Goal: Task Accomplishment & Management: Use online tool/utility

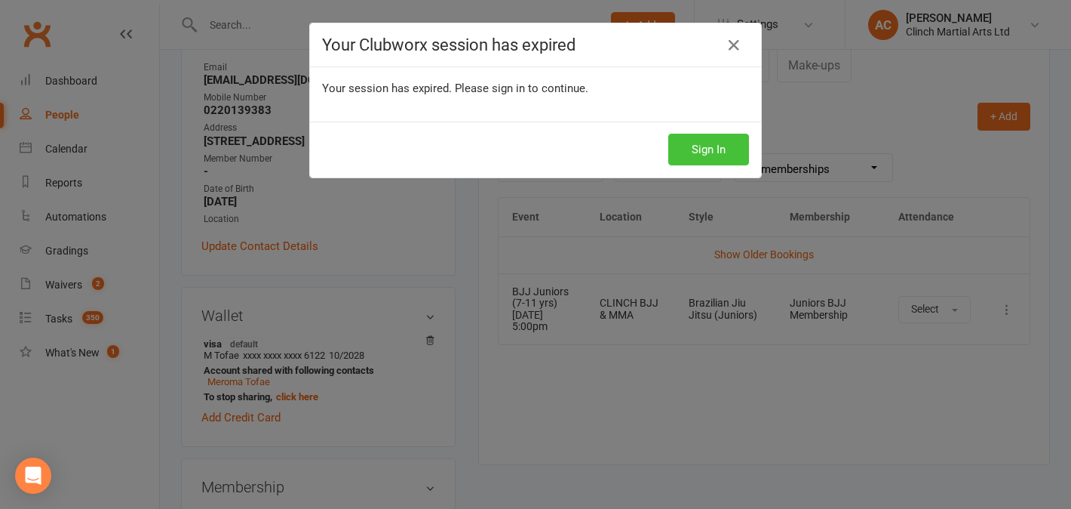
click at [724, 145] on button "Sign In" at bounding box center [709, 150] width 81 height 32
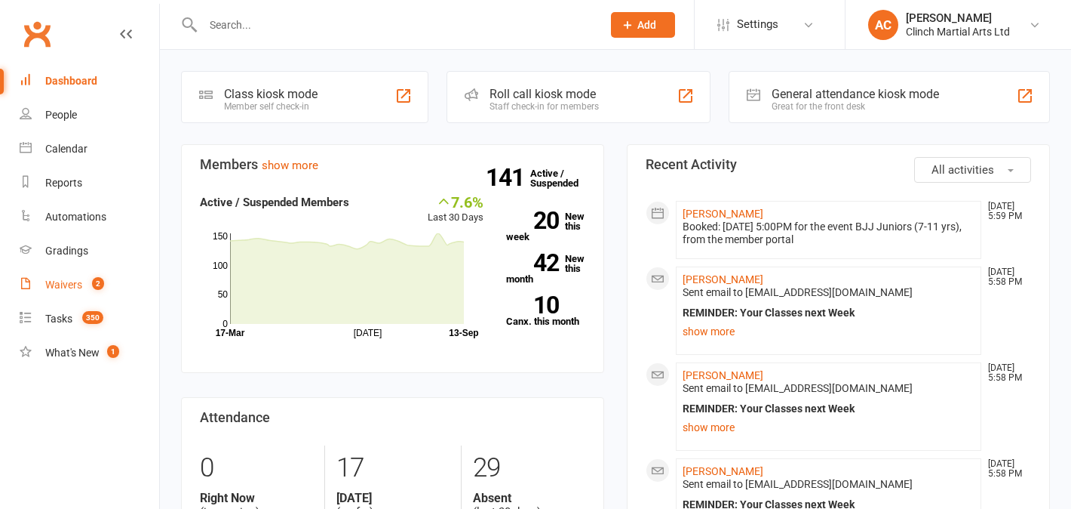
click at [96, 281] on span "2" at bounding box center [98, 283] width 12 height 13
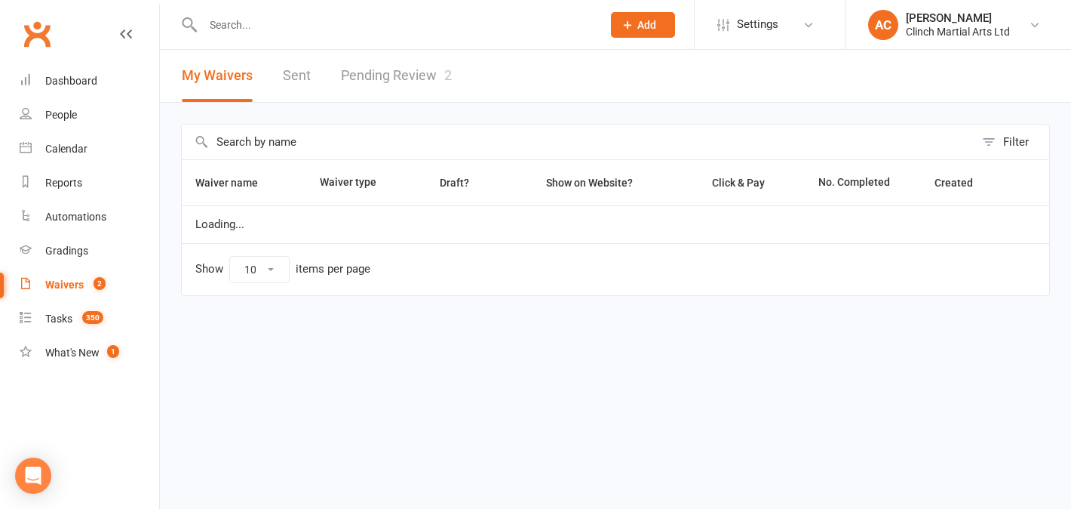
click at [400, 69] on link "Pending Review 2" at bounding box center [396, 76] width 111 height 52
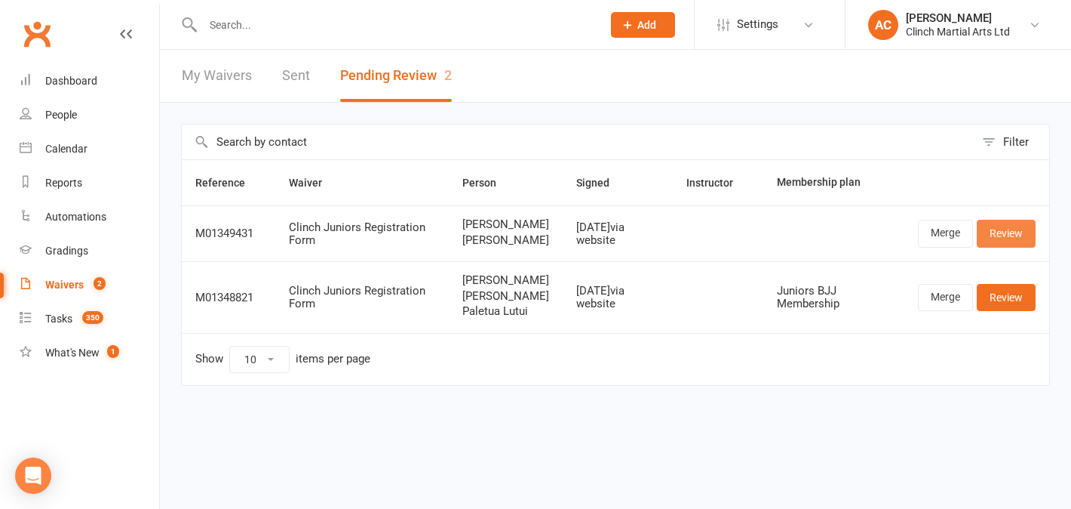
click at [1022, 238] on link "Review" at bounding box center [1006, 233] width 59 height 27
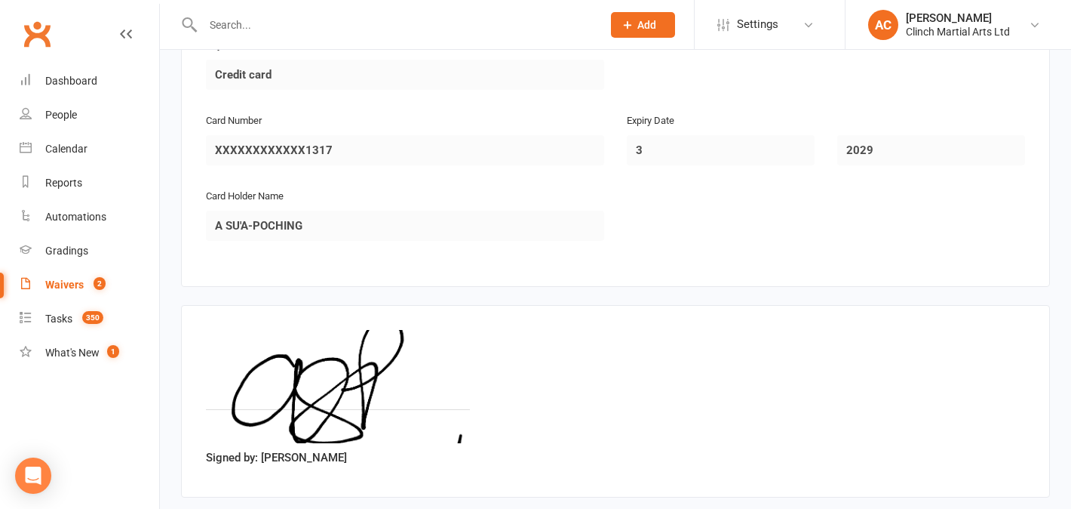
scroll to position [1858, 0]
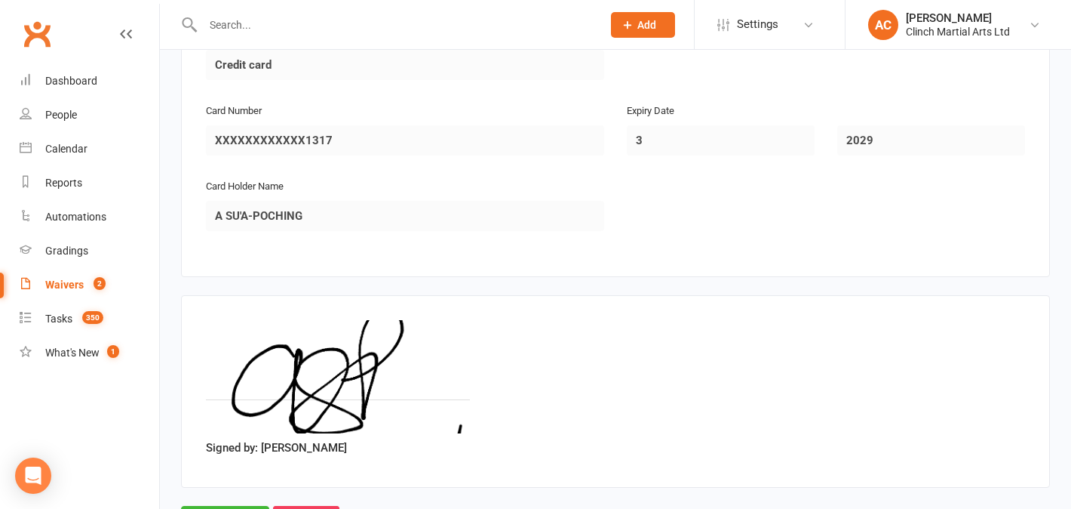
click at [66, 282] on div "Waivers" at bounding box center [64, 284] width 38 height 12
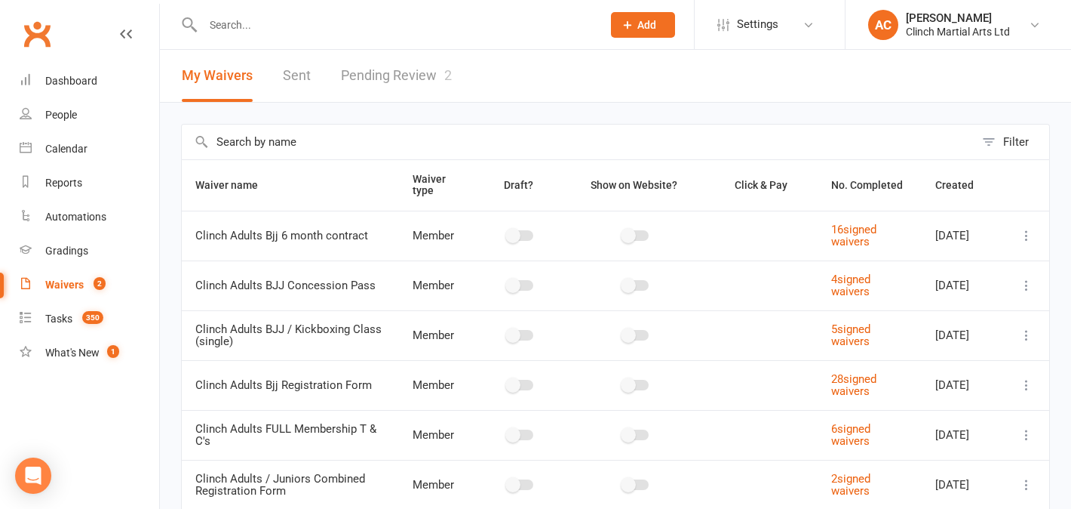
click at [363, 70] on link "Pending Review 2" at bounding box center [396, 76] width 111 height 52
